Goal: Navigation & Orientation: Find specific page/section

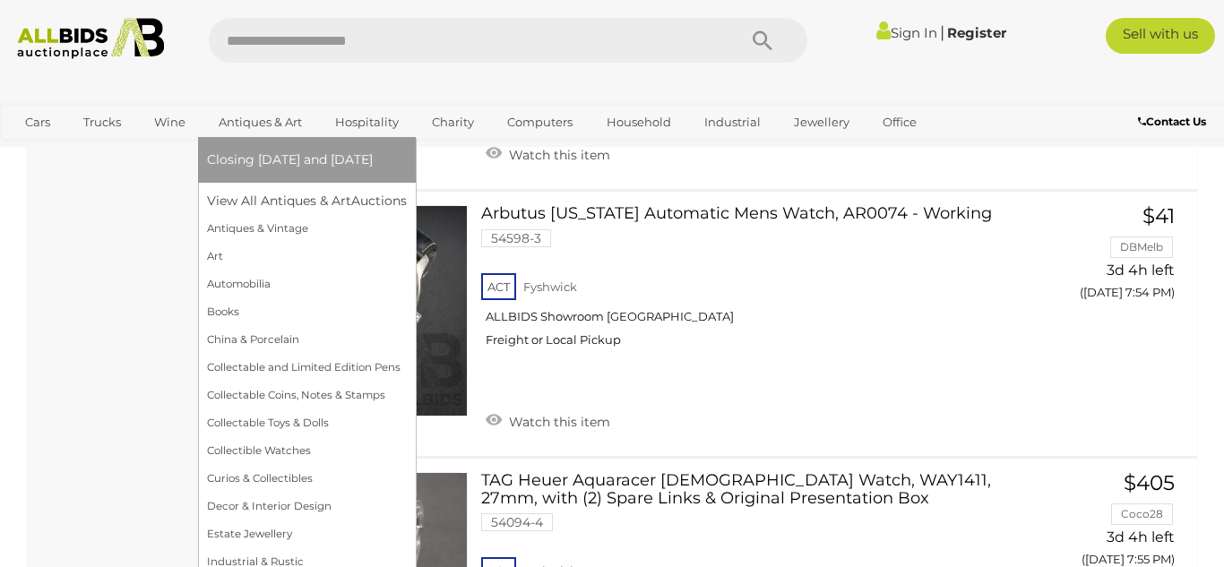
scroll to position [2717, 0]
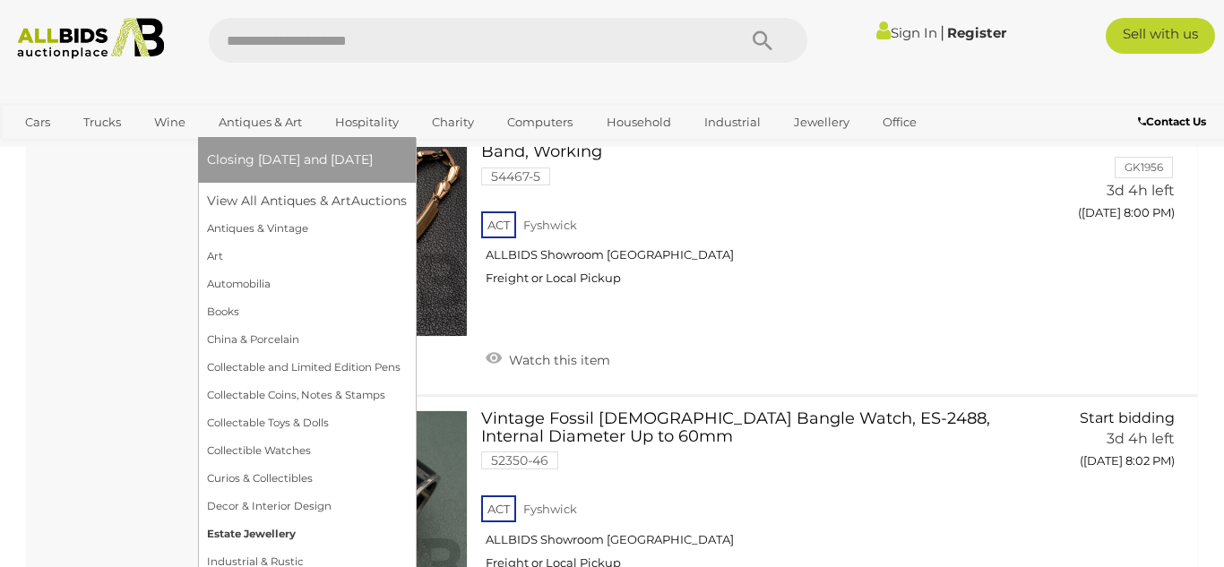
click at [235, 531] on link "Estate Jewellery" at bounding box center [307, 535] width 200 height 28
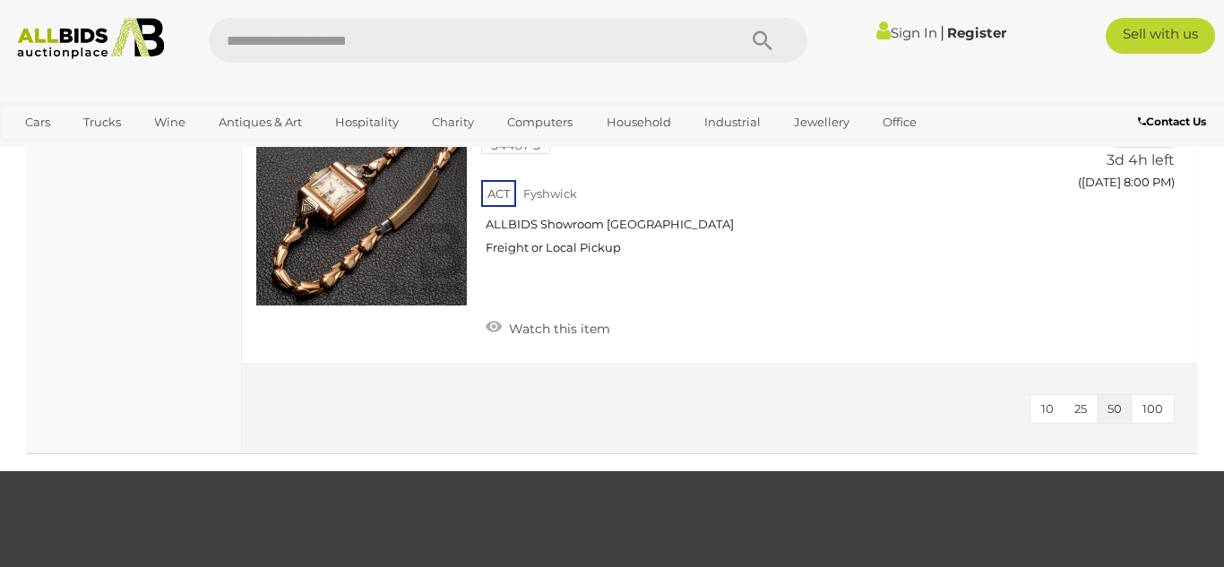
scroll to position [3654, 0]
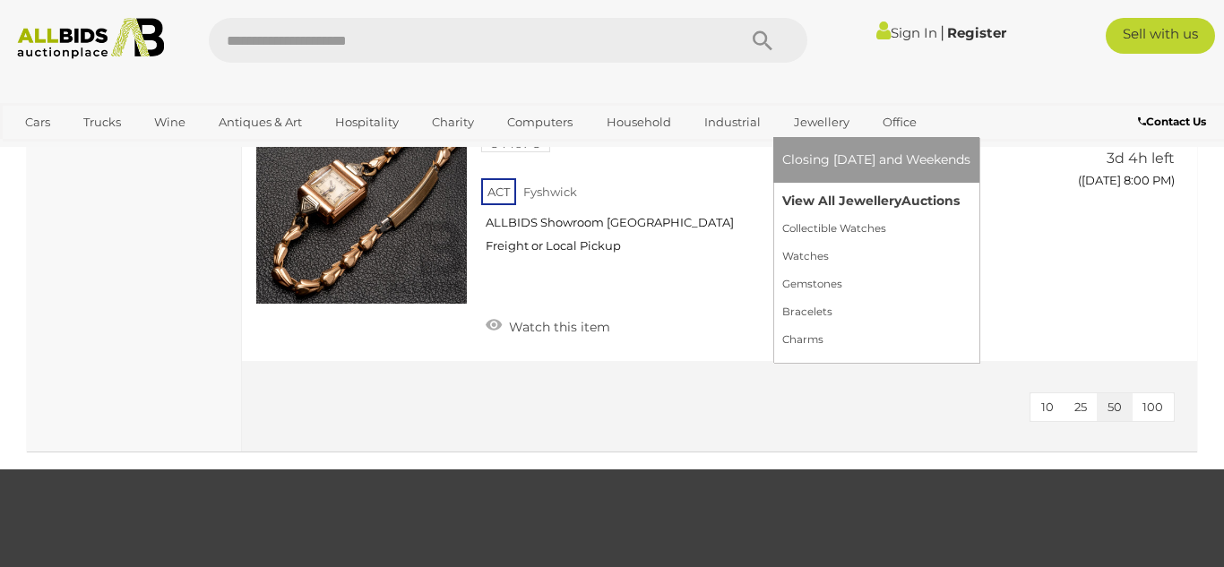
click at [807, 207] on link "View All Jewellery Auctions" at bounding box center [876, 201] width 188 height 28
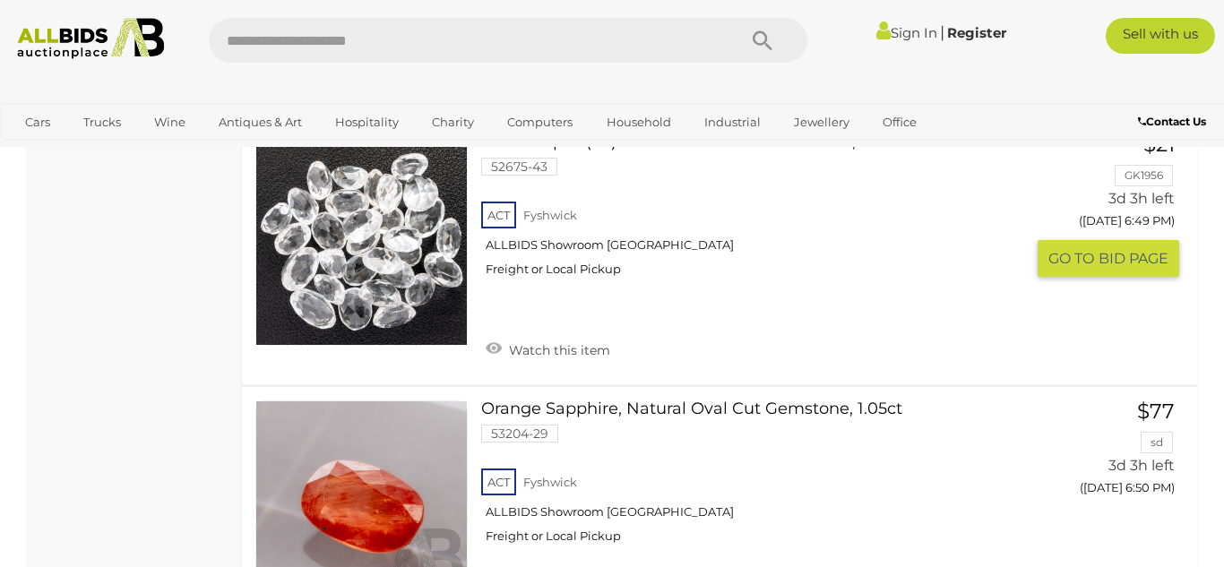
scroll to position [7118, 0]
